Goal: Use online tool/utility

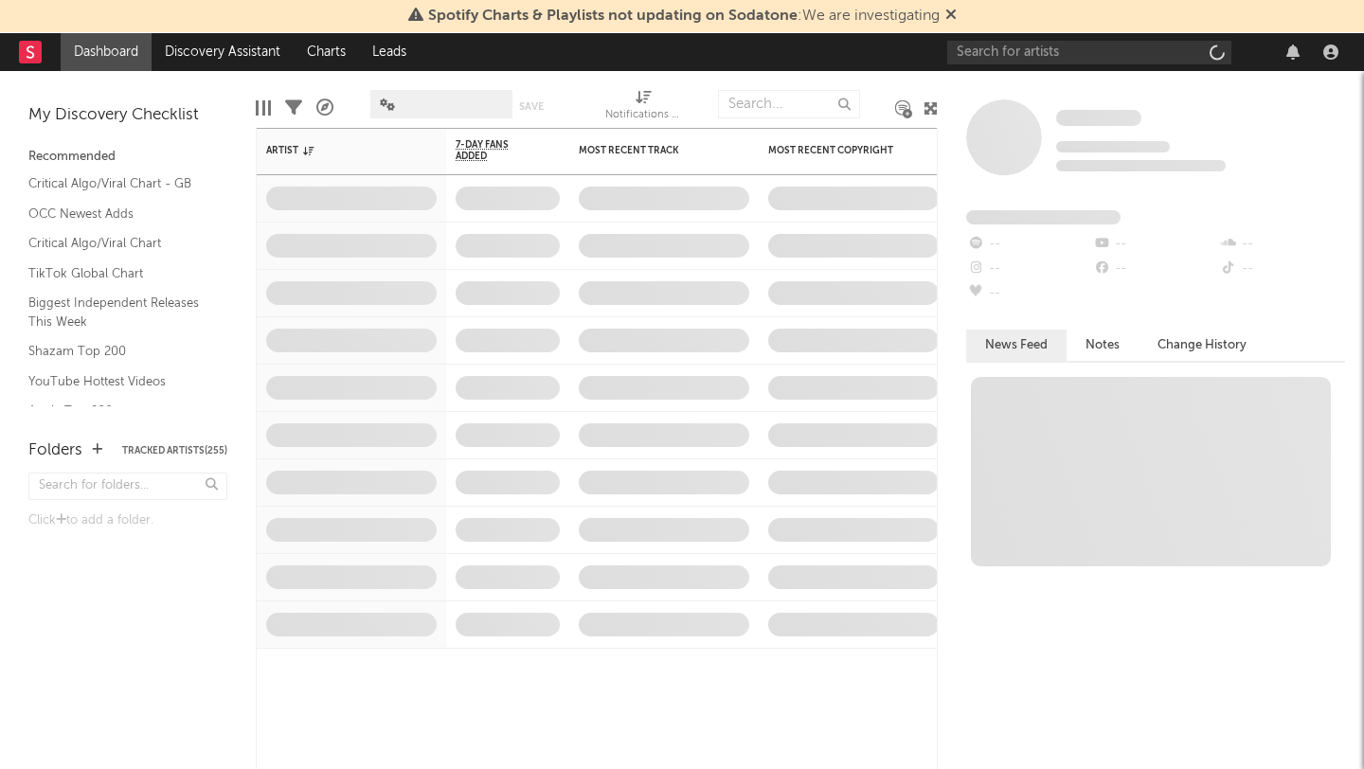
click at [946, 12] on icon at bounding box center [950, 14] width 11 height 15
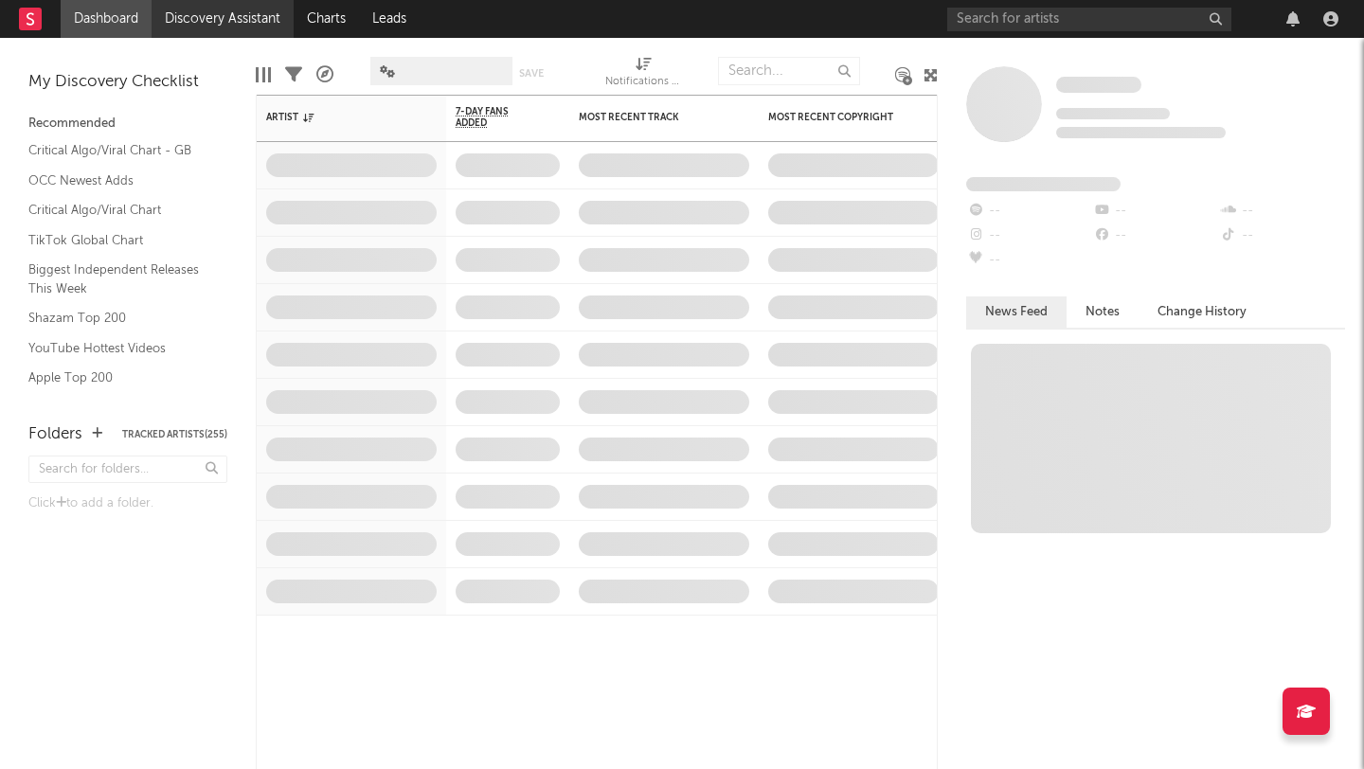
click at [195, 15] on link "Discovery Assistant" at bounding box center [223, 19] width 142 height 38
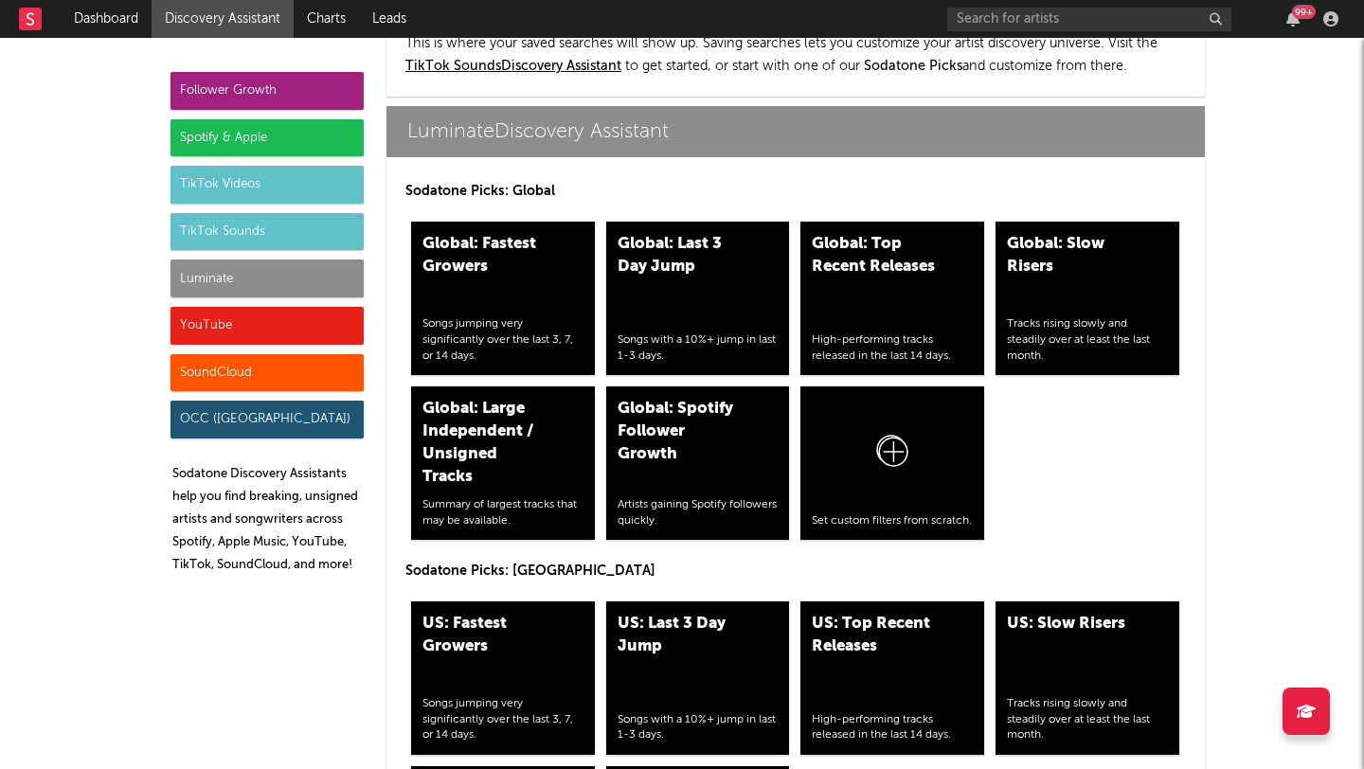
scroll to position [8385, 0]
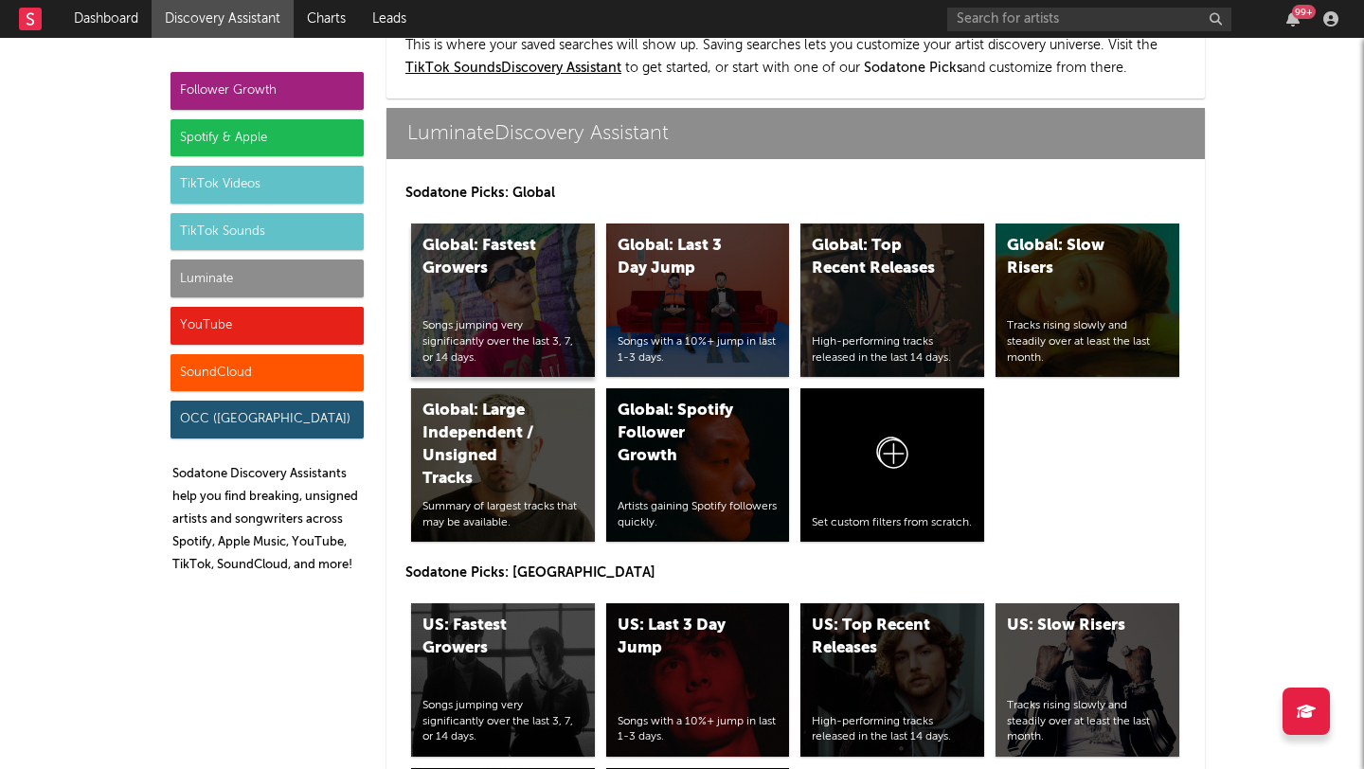
click at [514, 365] on div "Songs jumping very significantly over the last 3, 7, or 14 days." at bounding box center [502, 341] width 161 height 47
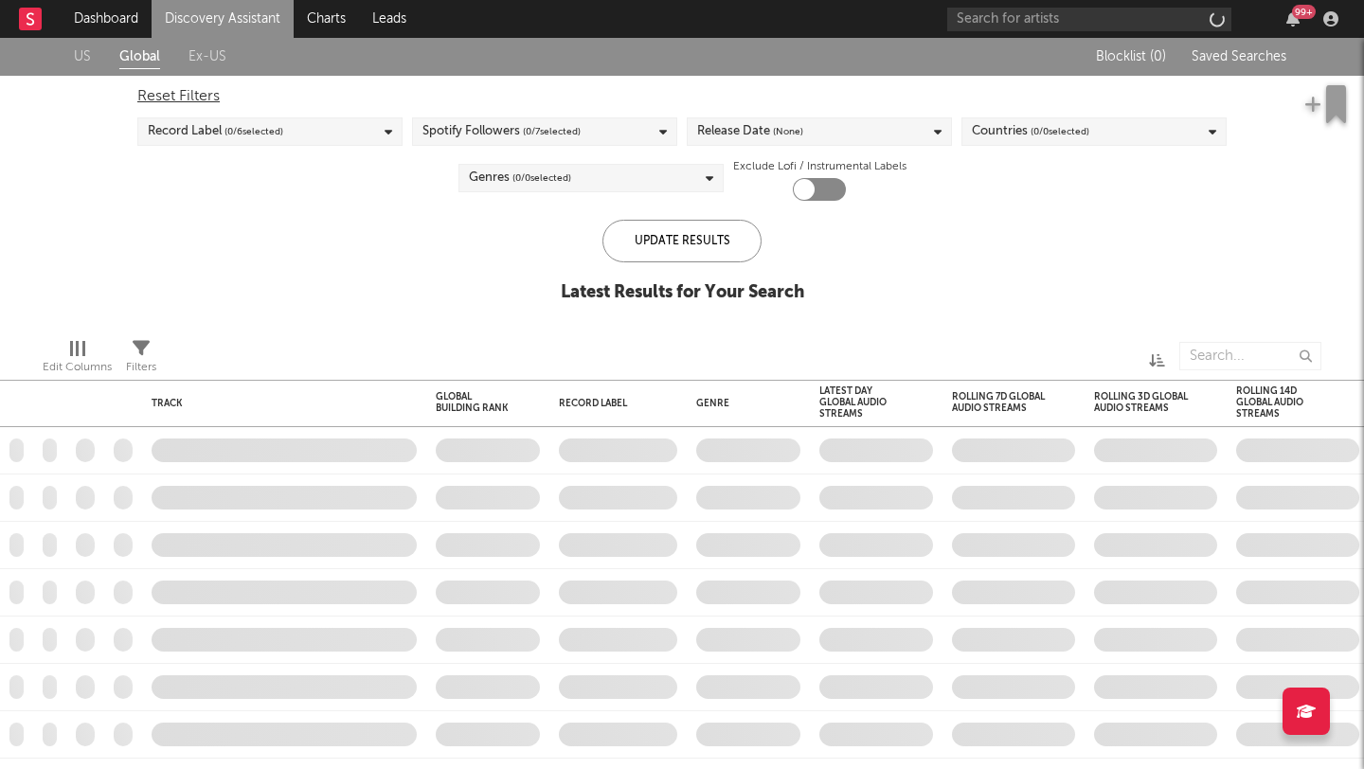
checkbox input "true"
